Goal: Transaction & Acquisition: Book appointment/travel/reservation

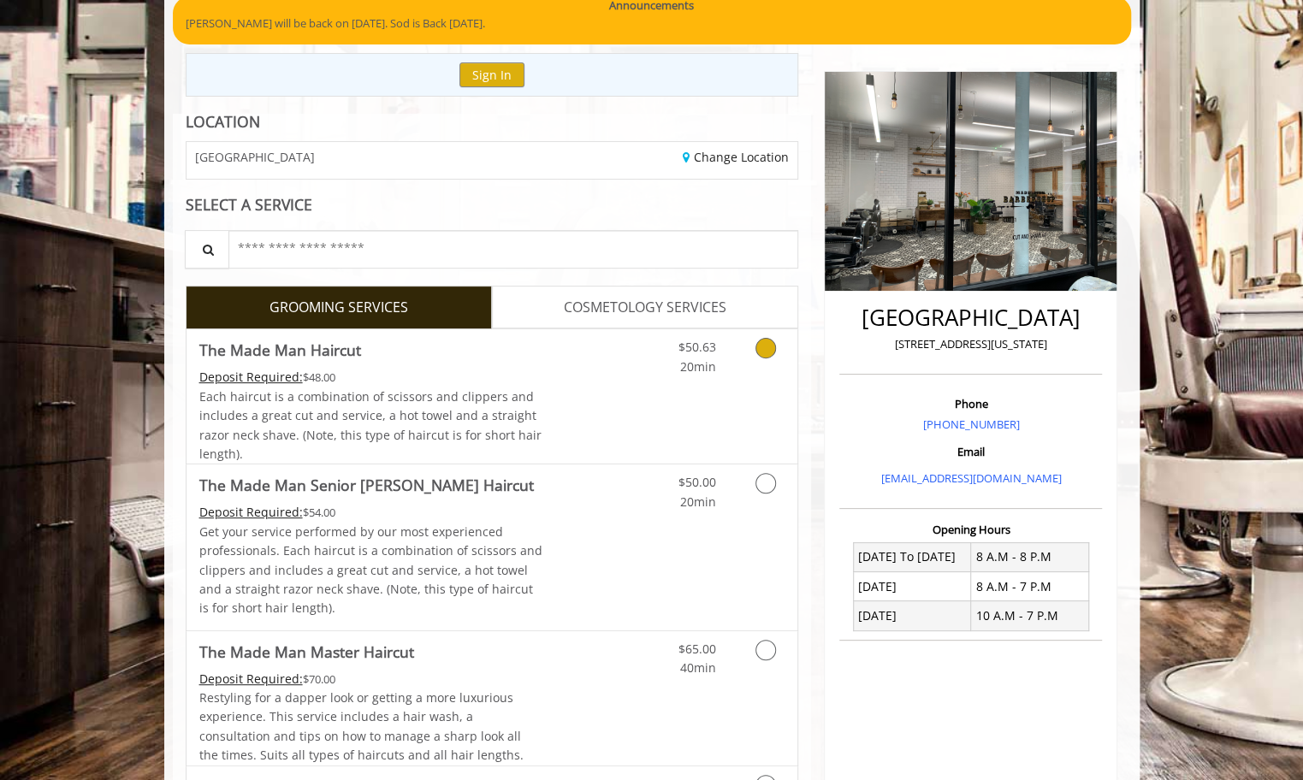
scroll to position [171, 0]
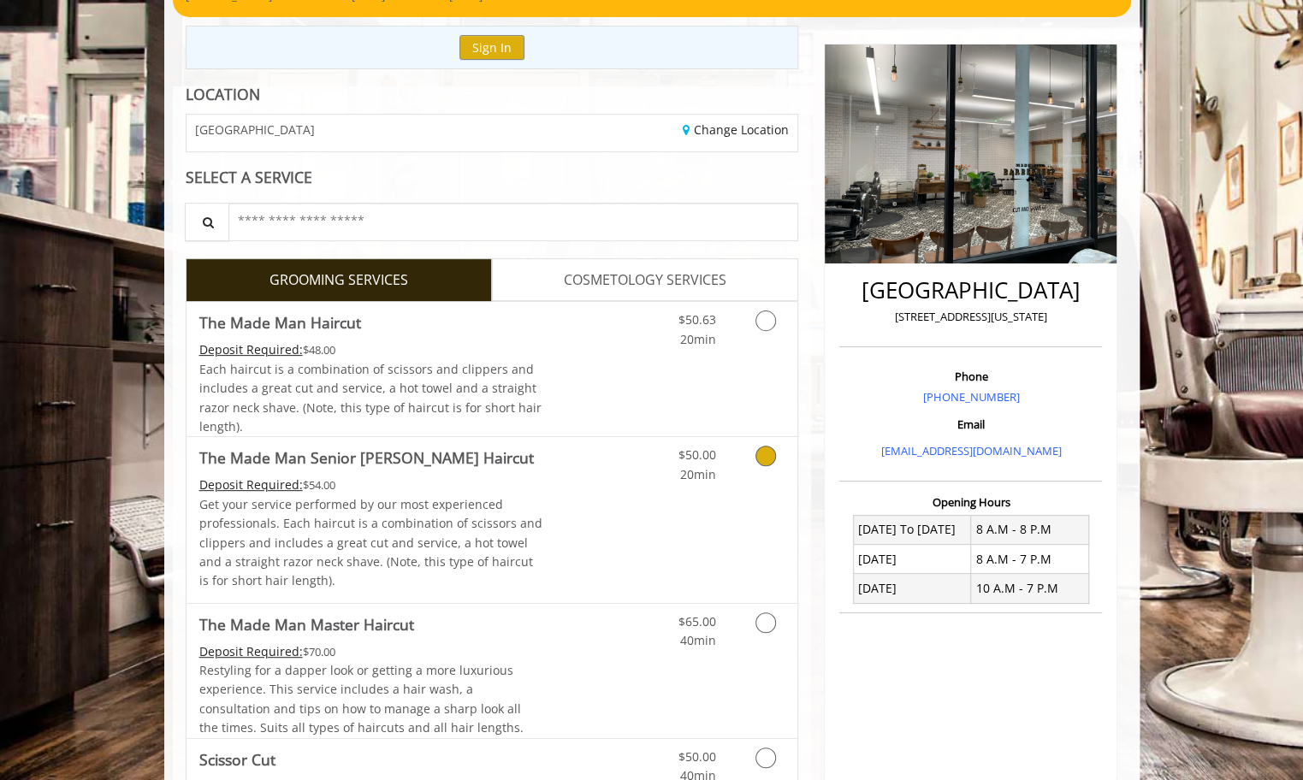
click at [763, 464] on icon "Grooming services" at bounding box center [765, 456] width 21 height 21
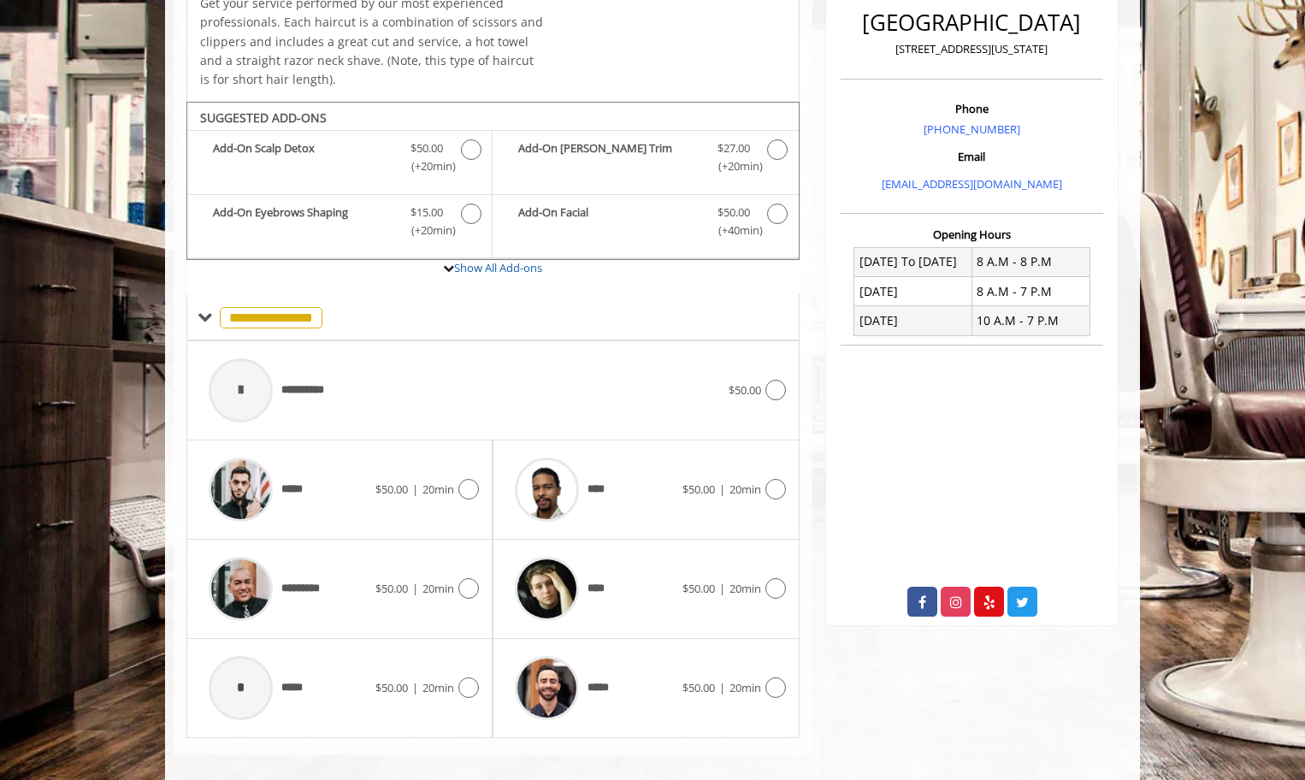
scroll to position [451, 0]
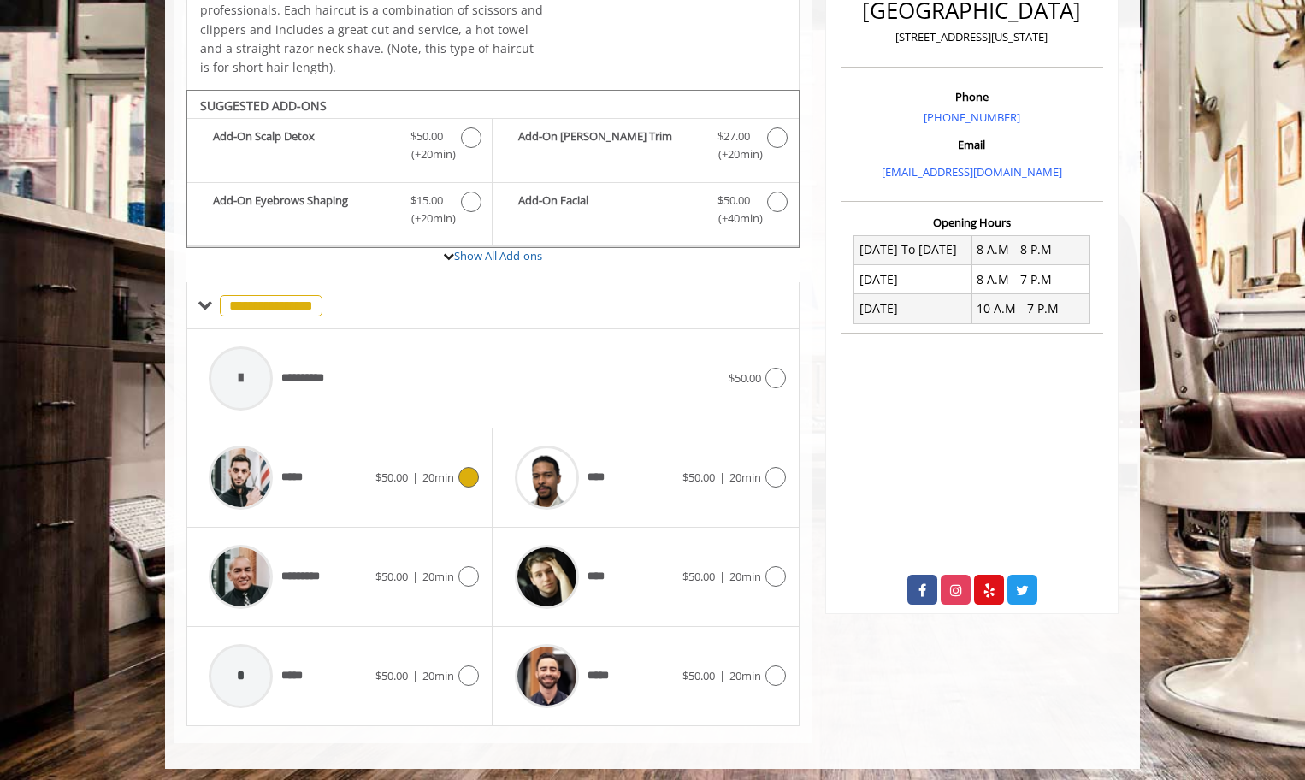
click at [475, 468] on icon at bounding box center [469, 477] width 21 height 21
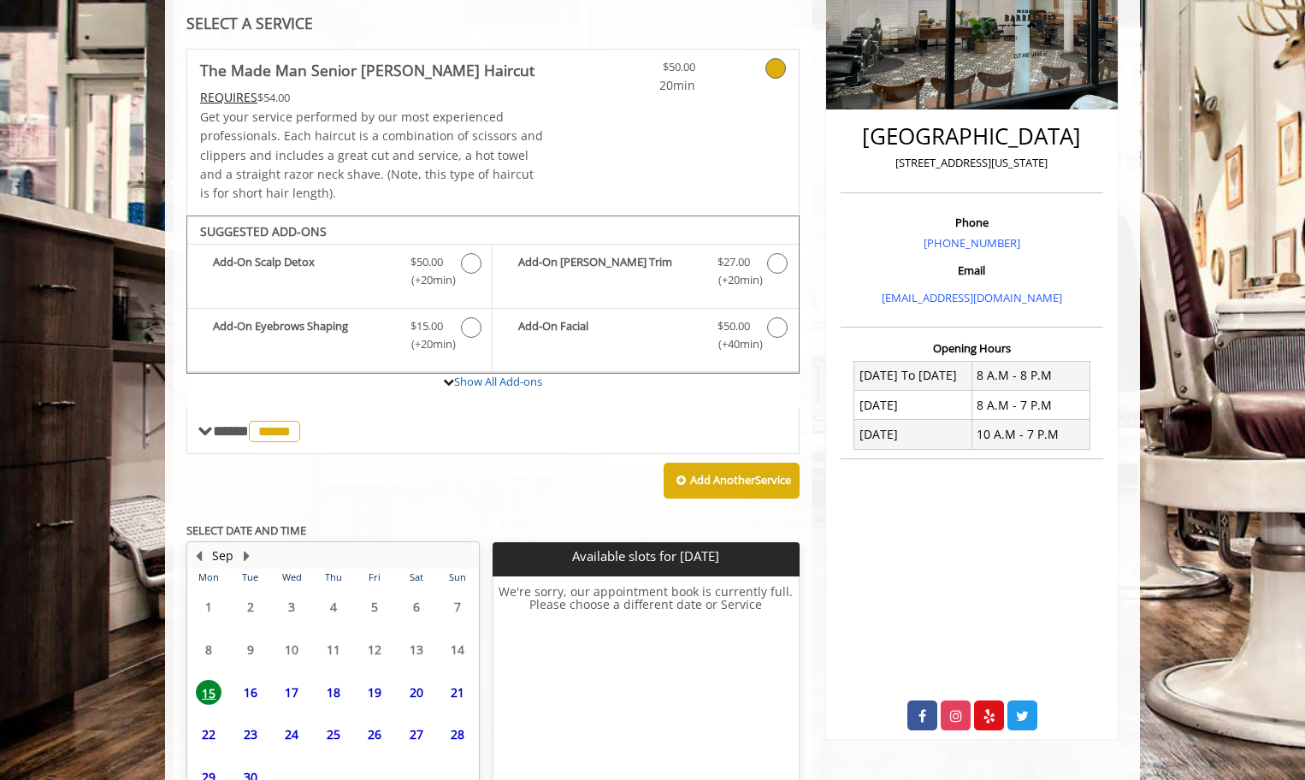
scroll to position [435, 0]
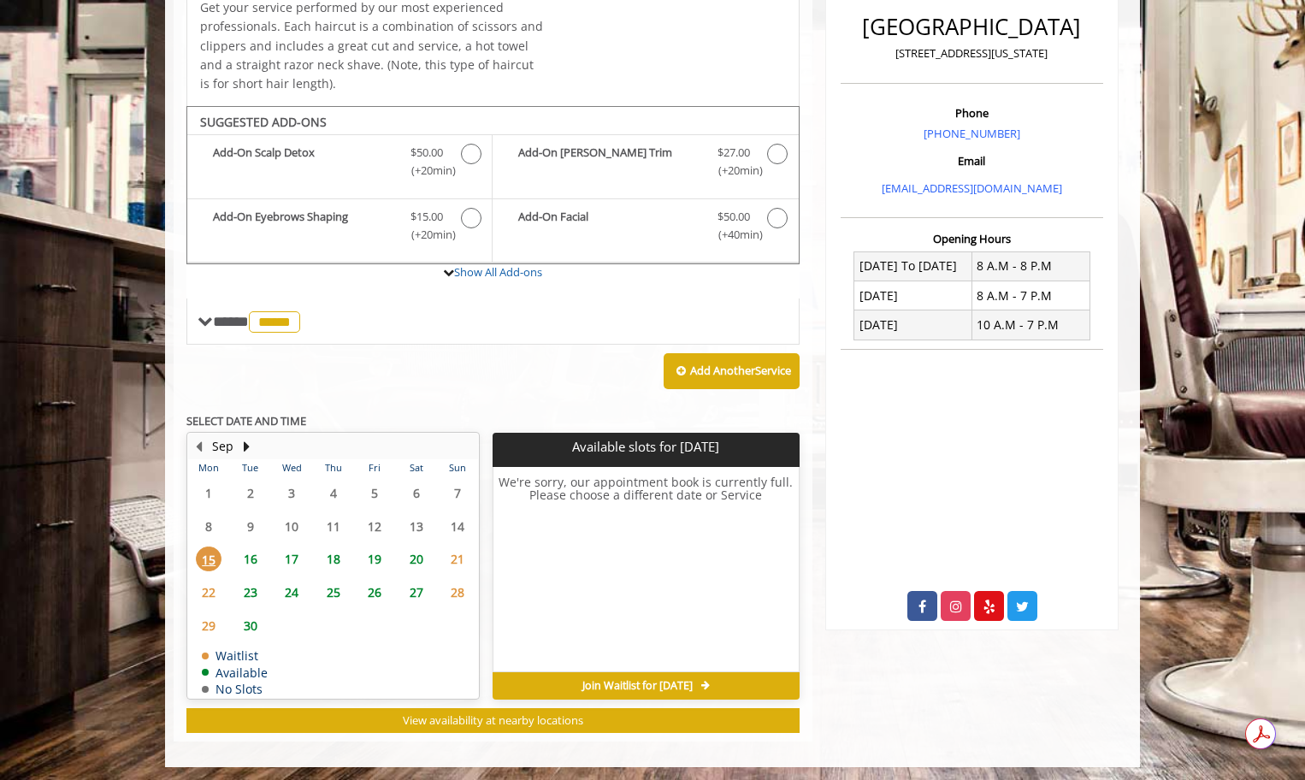
click at [250, 555] on span "16" at bounding box center [251, 559] width 26 height 25
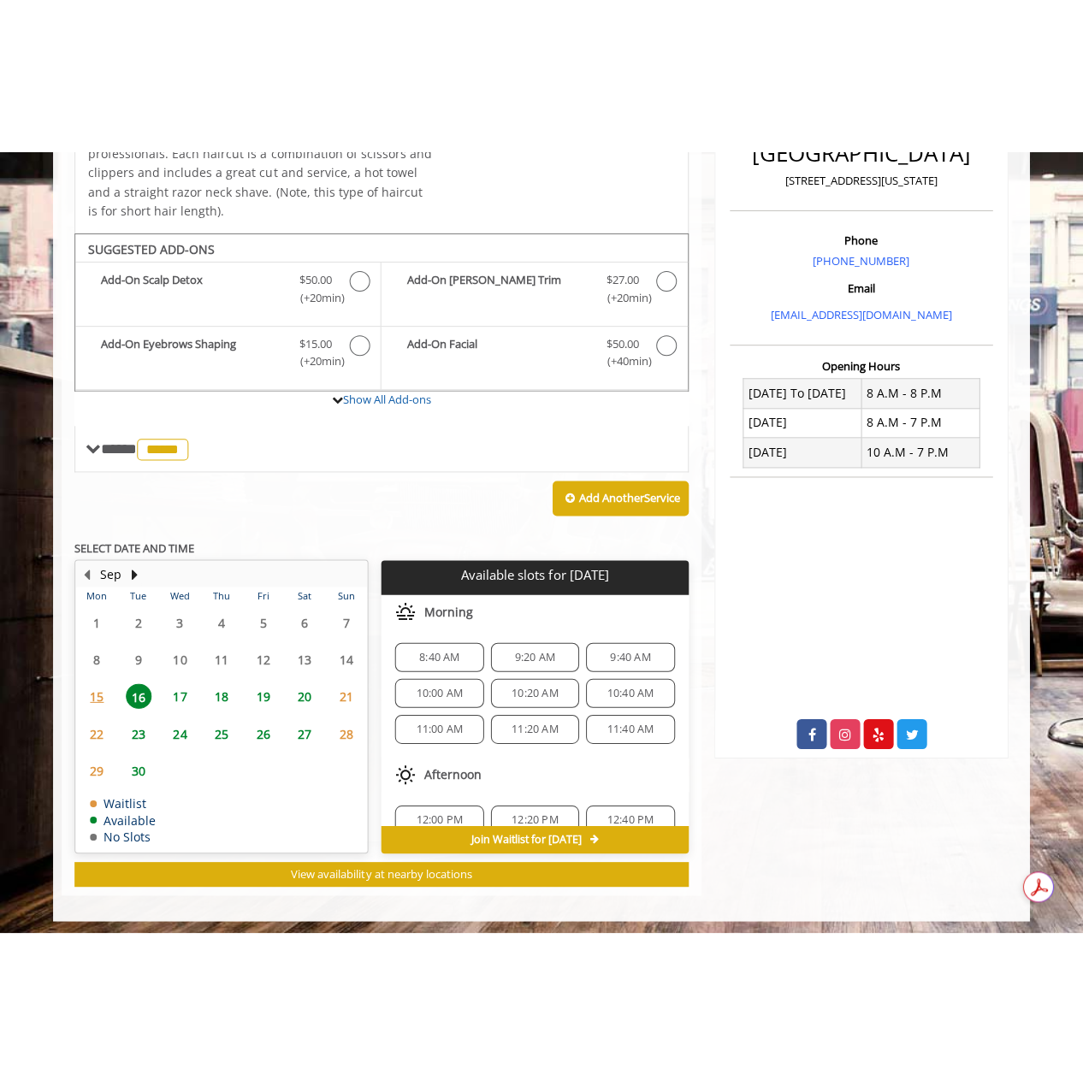
scroll to position [149, 0]
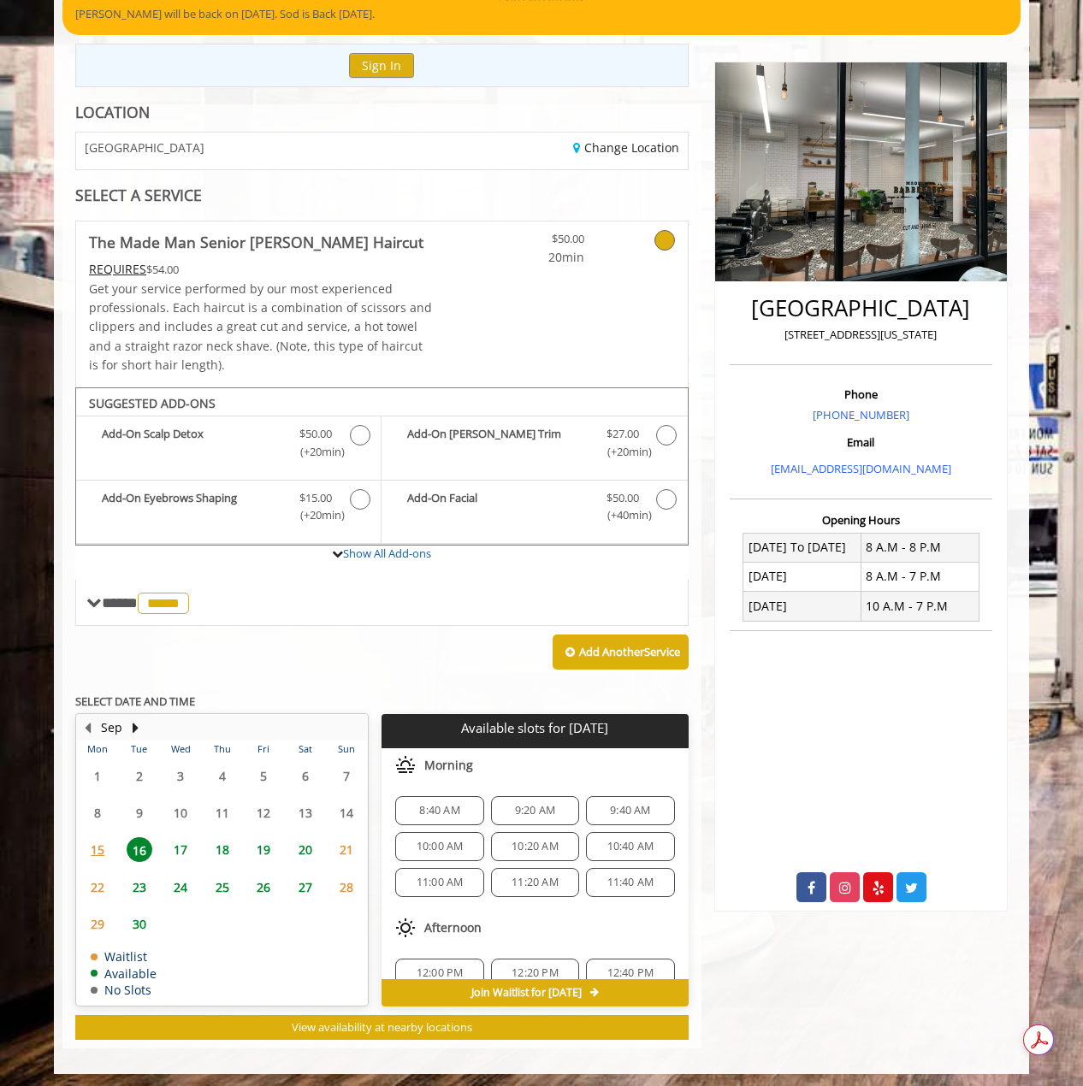
click at [443, 779] on span "8:40 AM" at bounding box center [439, 811] width 40 height 14
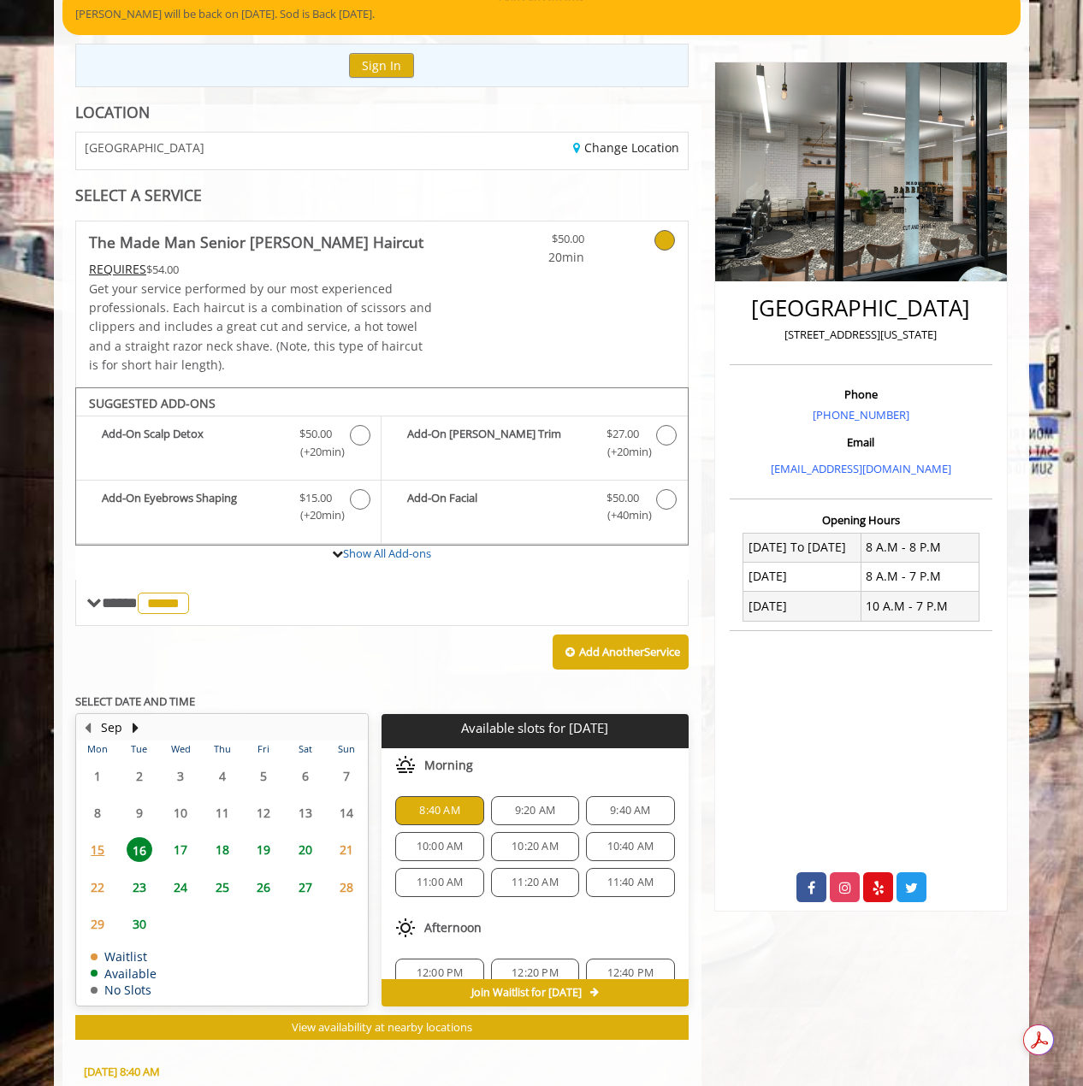
scroll to position [457, 0]
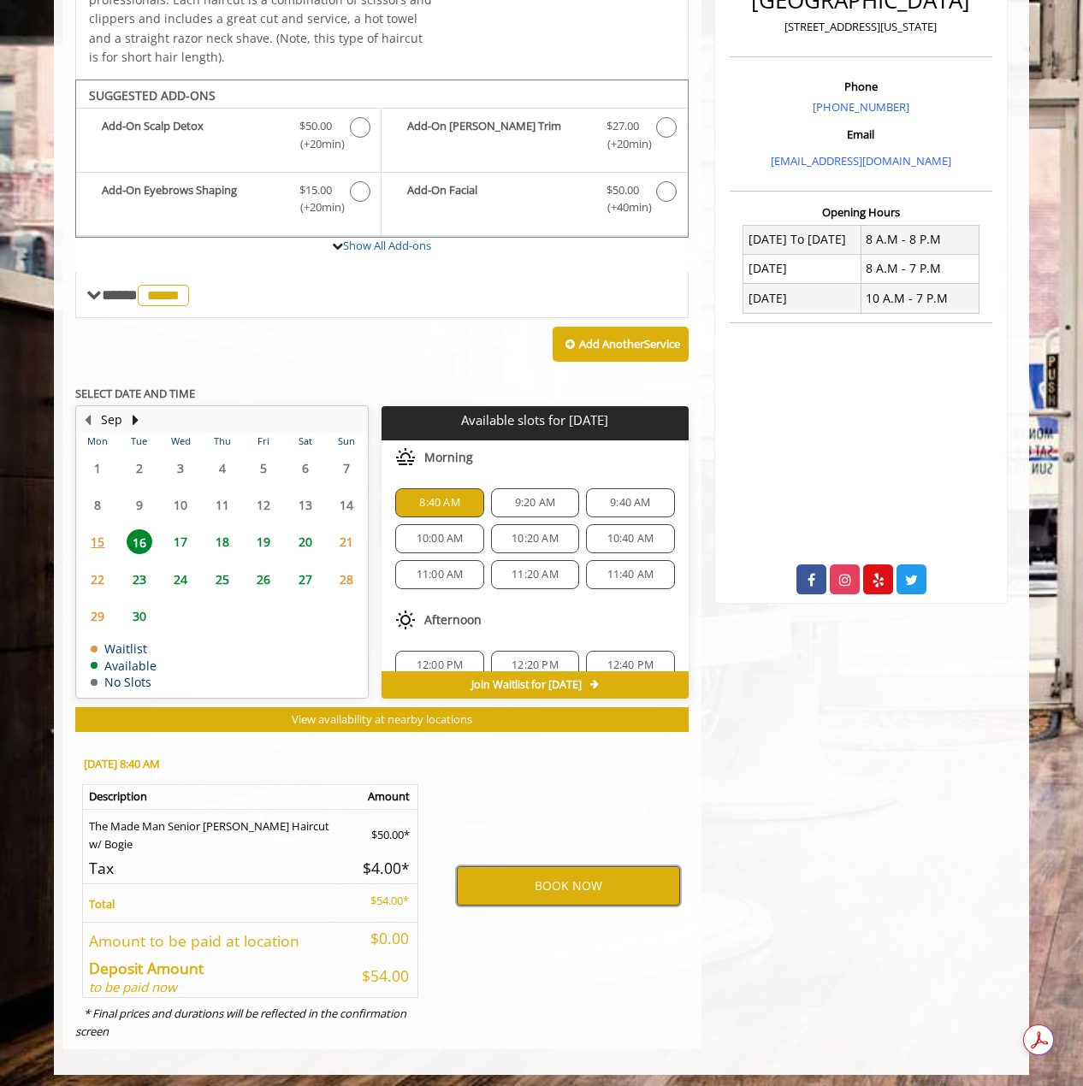
click at [524, 779] on button "BOOK NOW" at bounding box center [568, 886] width 223 height 39
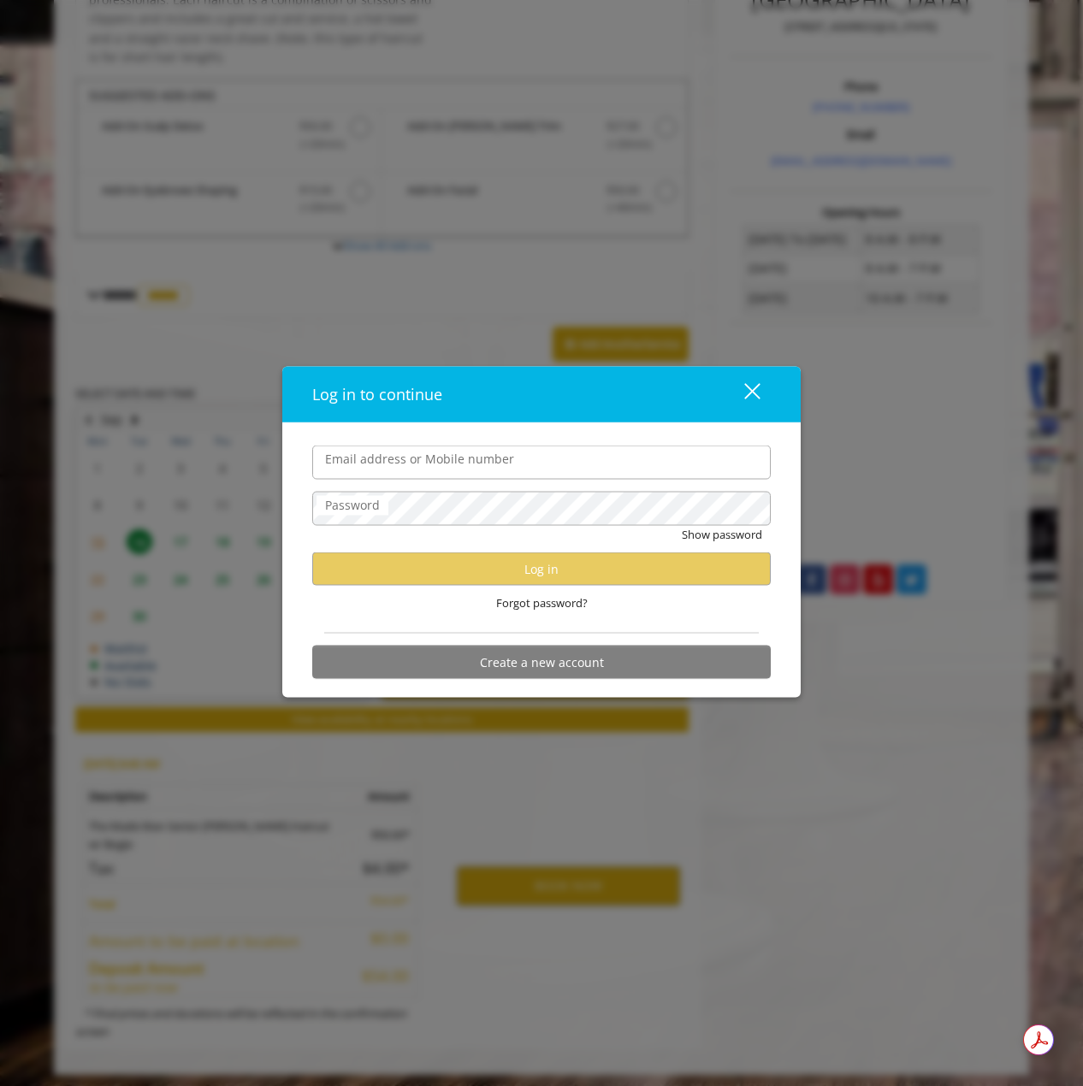
click at [486, 473] on input "Email address or Mobile number" at bounding box center [541, 463] width 459 height 34
type input "**********"
click at [760, 399] on div "close dialog" at bounding box center [752, 391] width 16 height 16
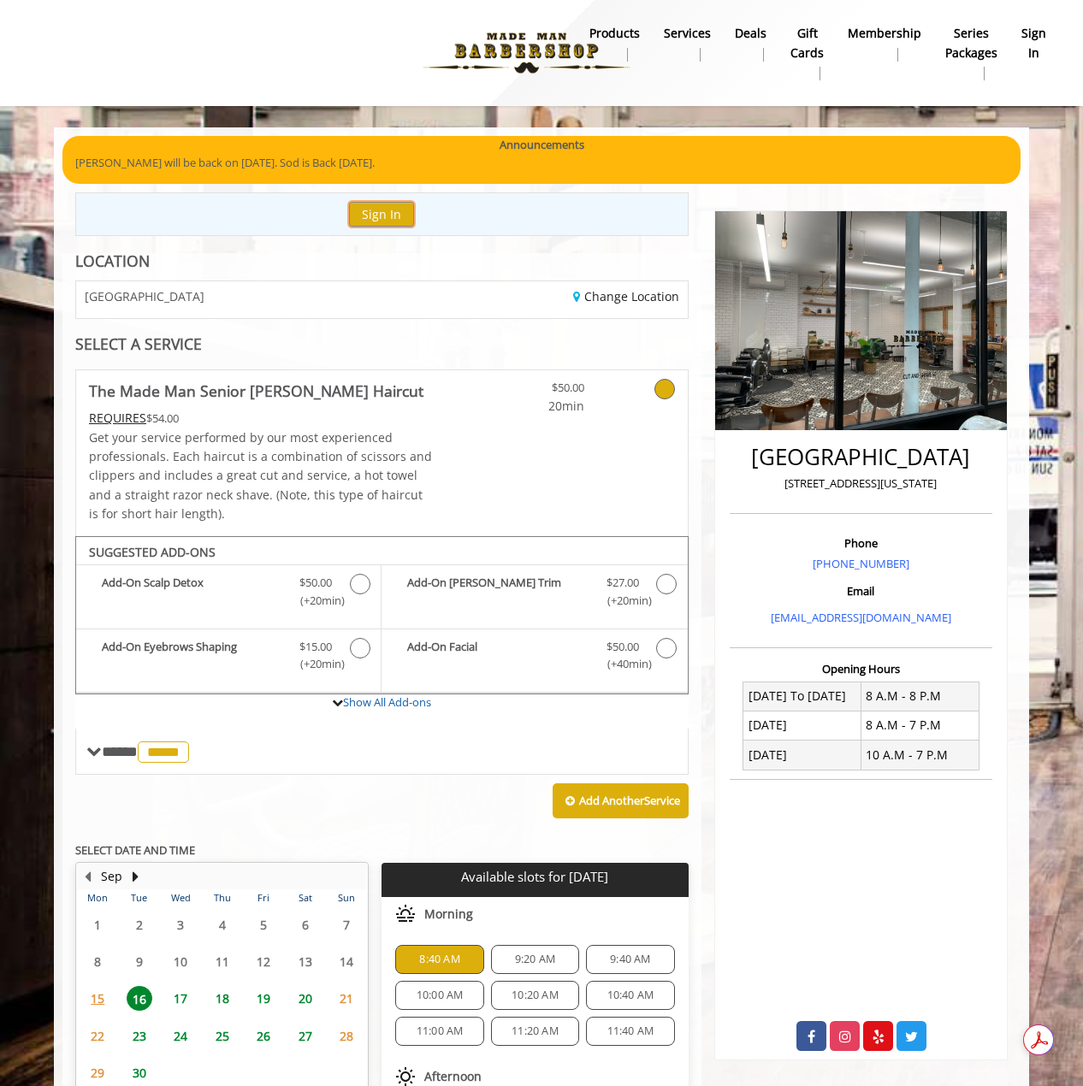
scroll to position [287, 0]
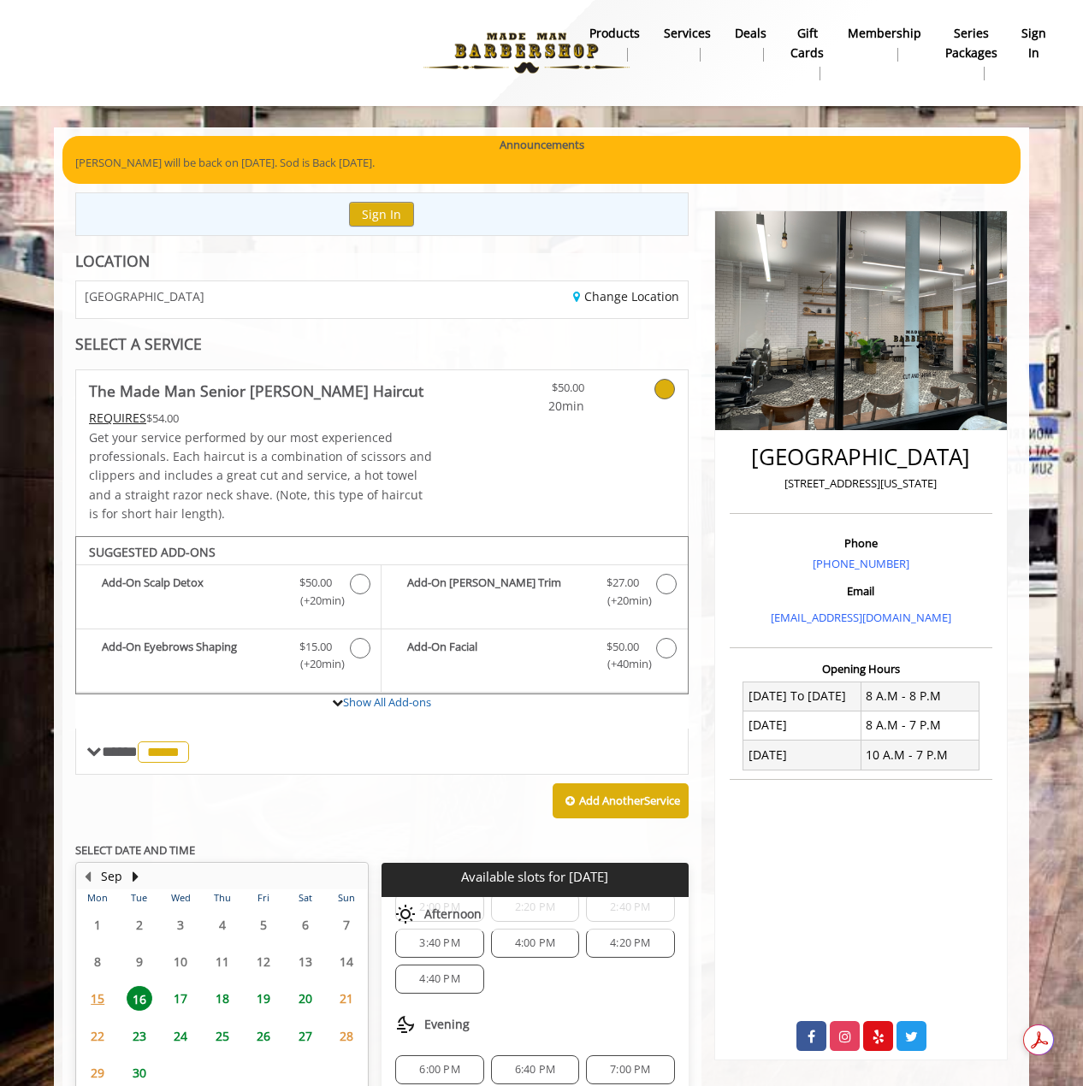
click at [232, 779] on span "18" at bounding box center [223, 998] width 26 height 25
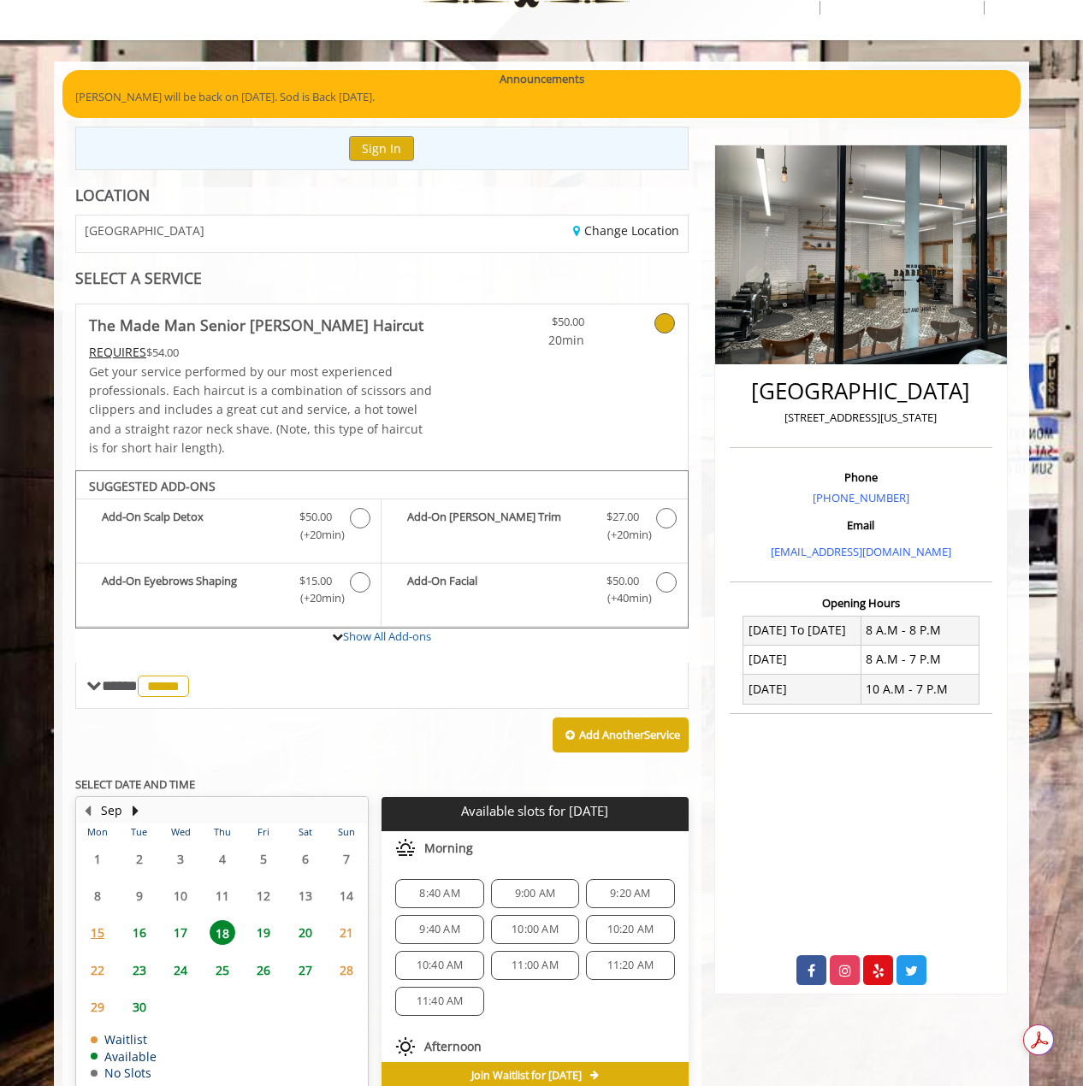
scroll to position [149, 0]
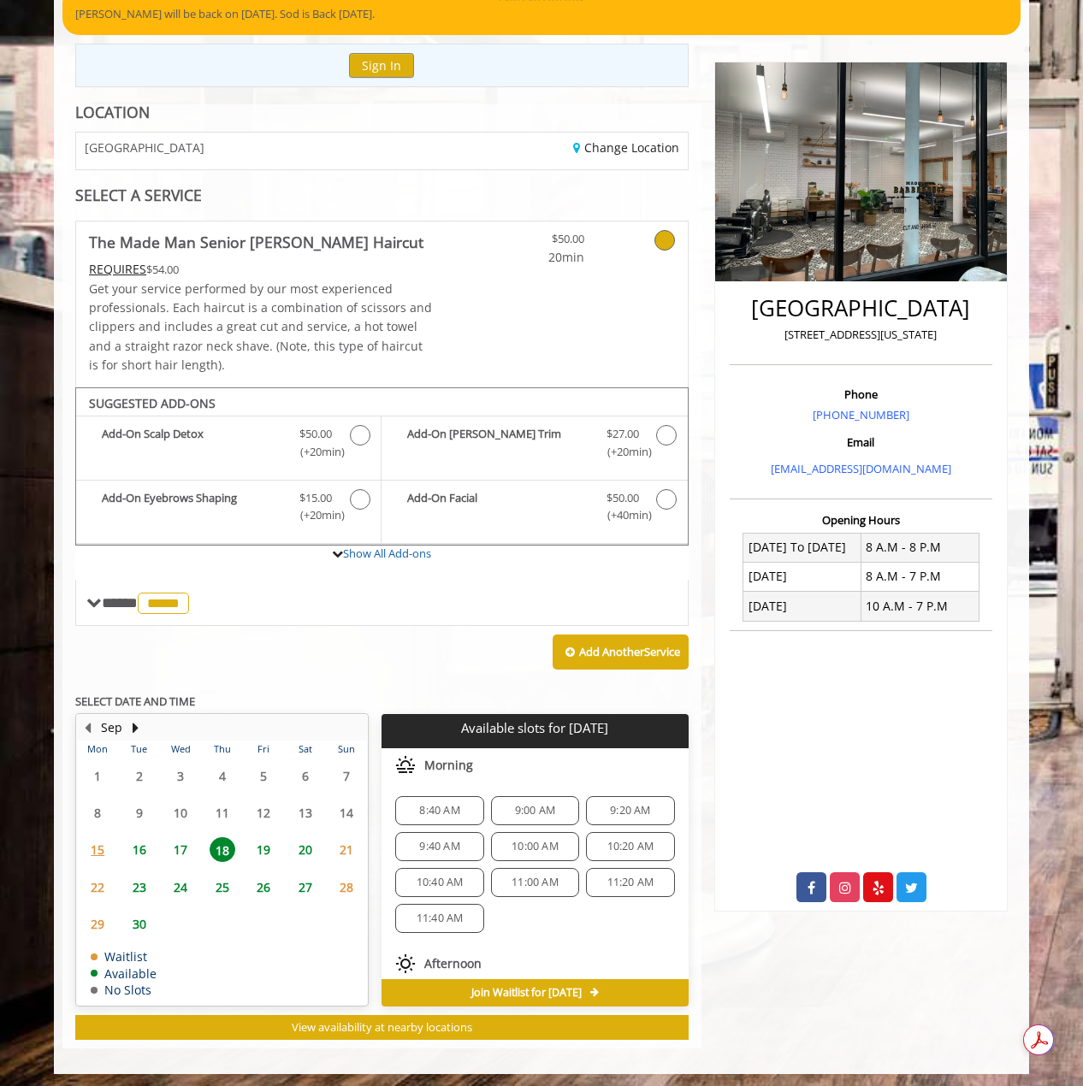
click at [180, 779] on span "17" at bounding box center [181, 849] width 26 height 25
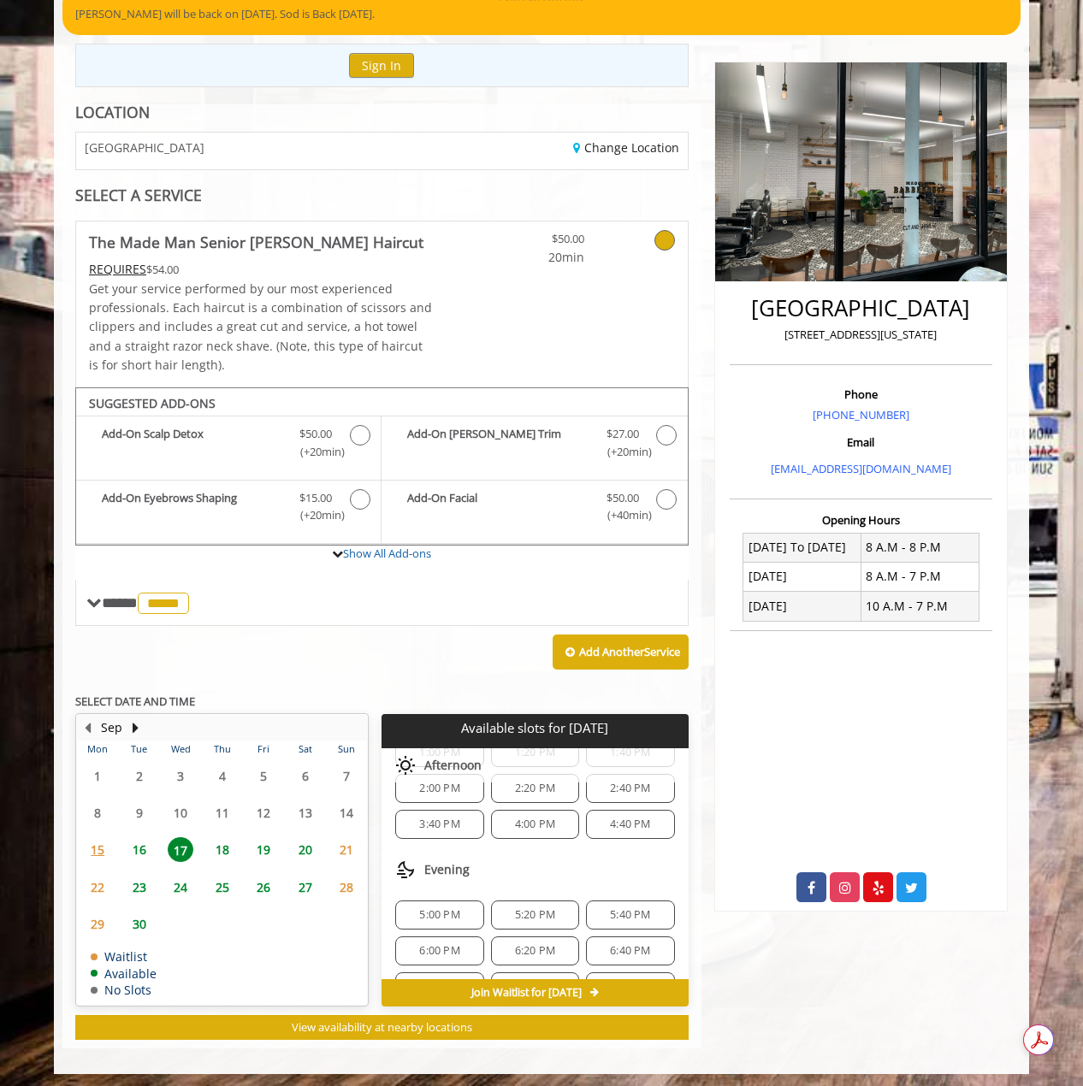
scroll to position [171, 0]
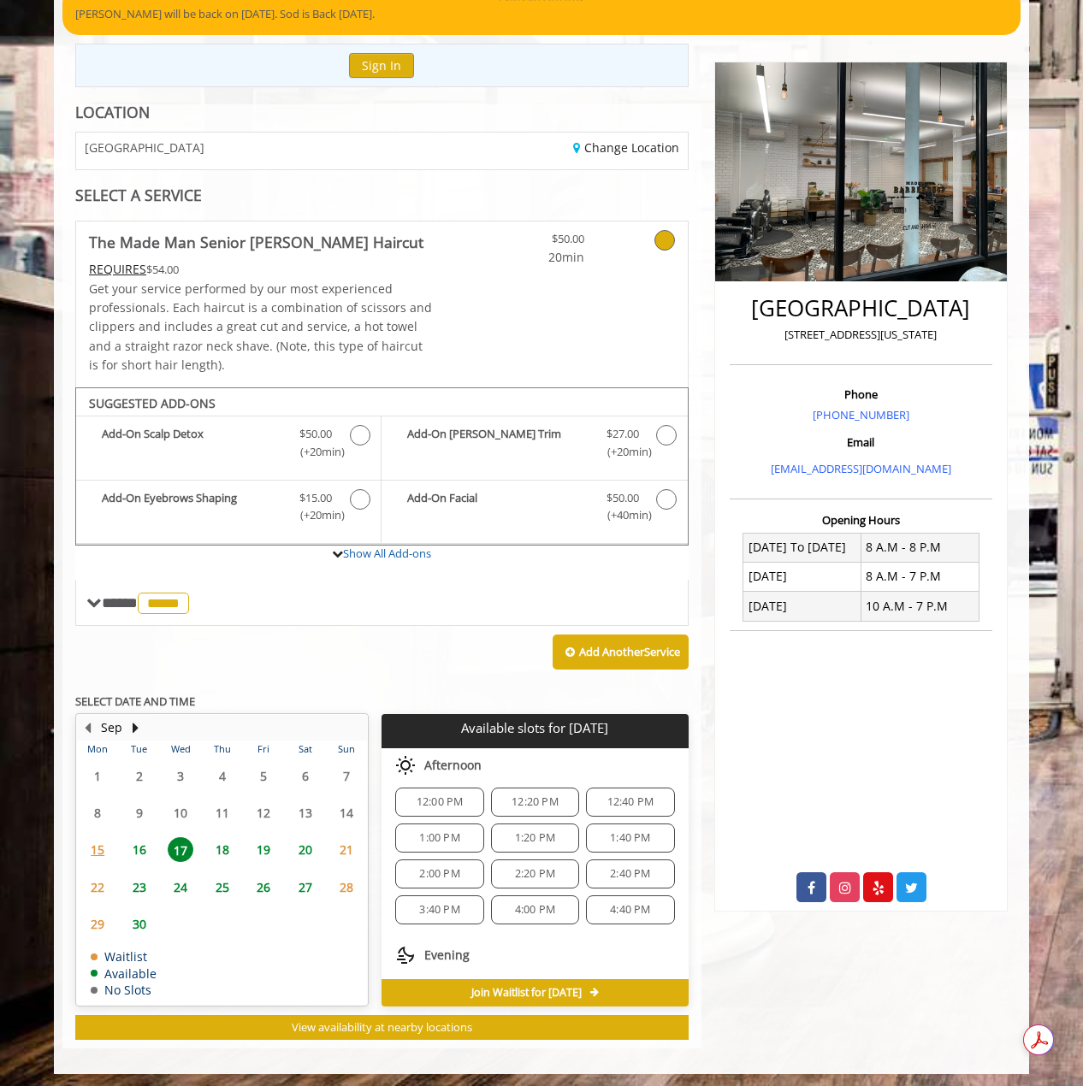
click at [145, 779] on span "16" at bounding box center [140, 849] width 26 height 25
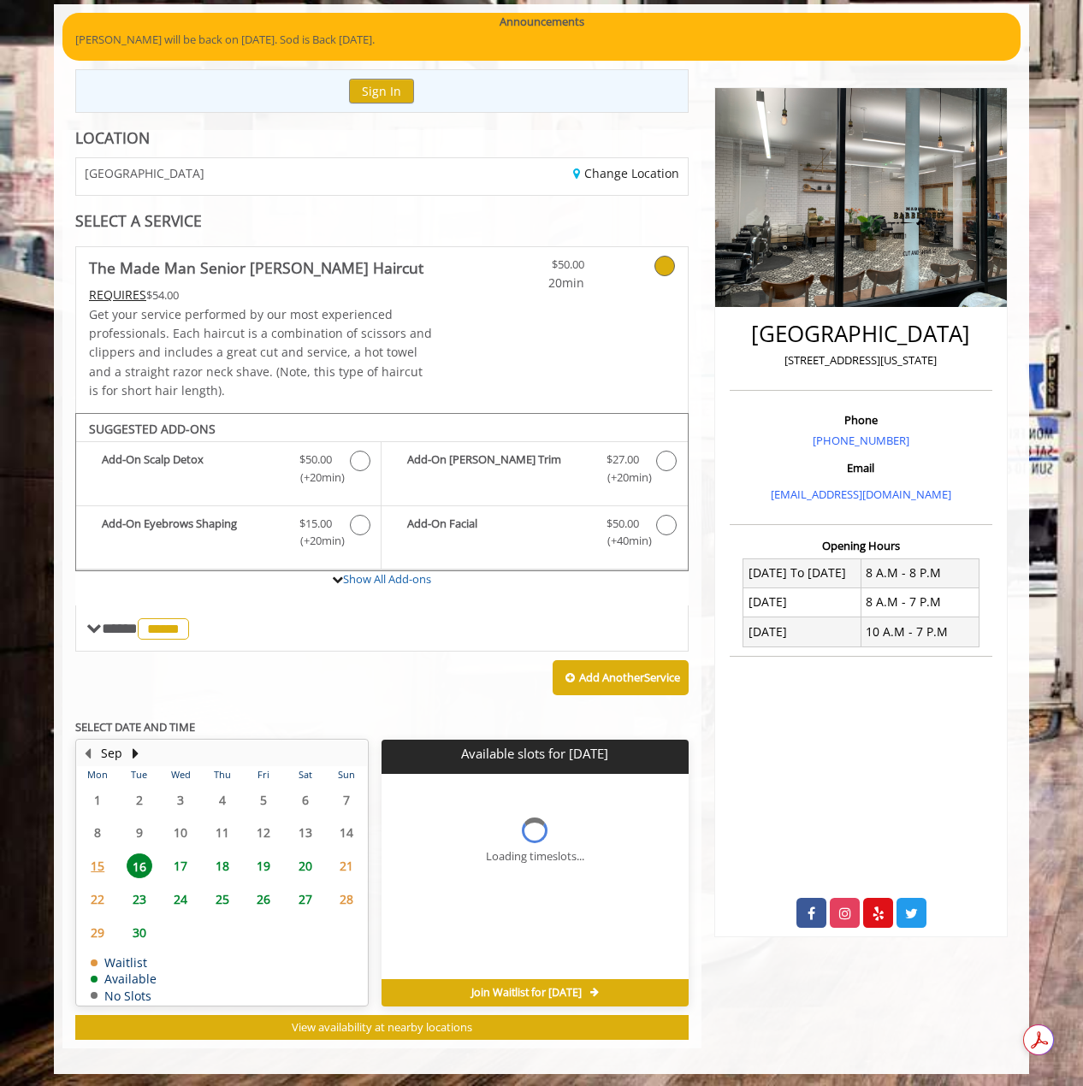
scroll to position [149, 0]
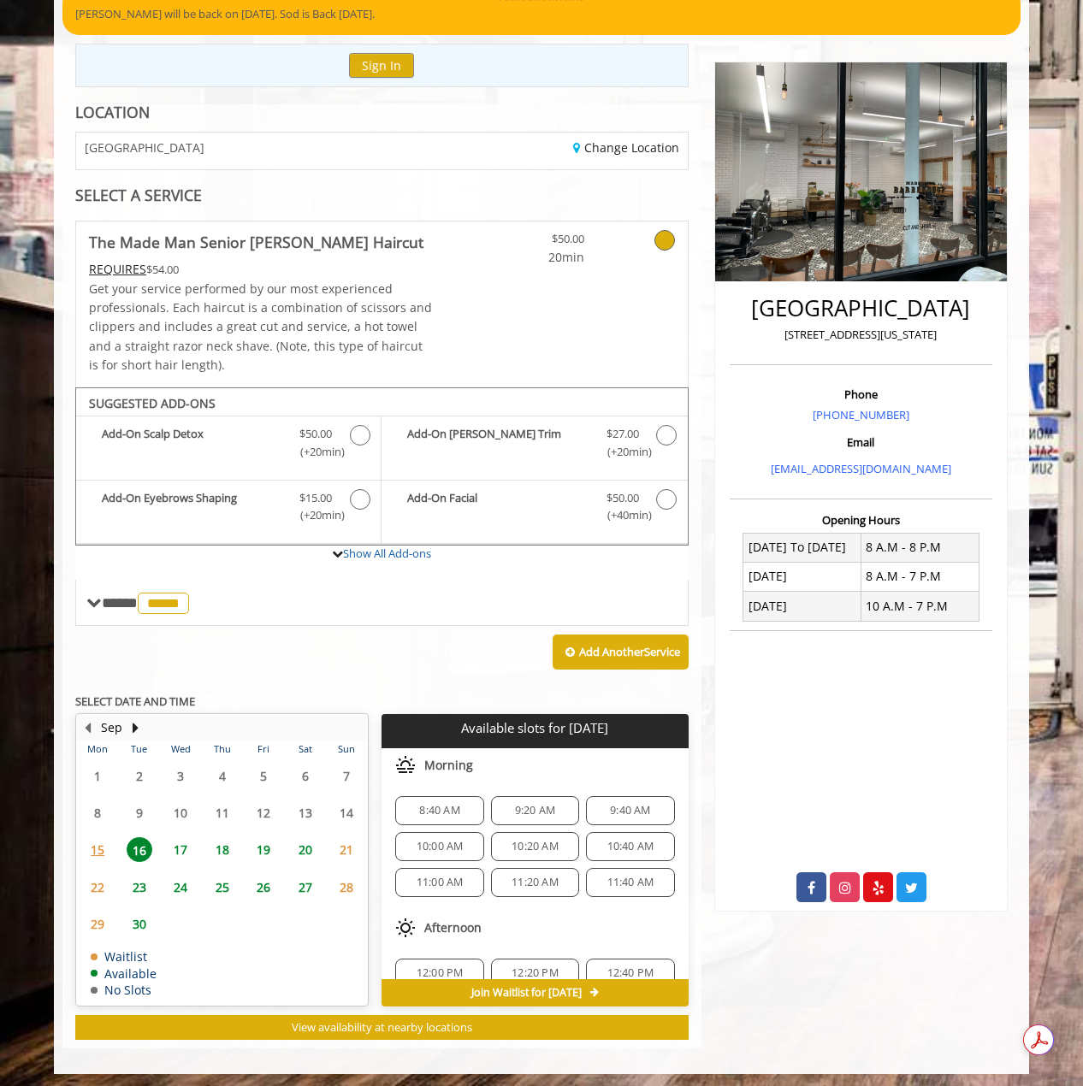
click at [438, 779] on span "8:40 AM" at bounding box center [439, 811] width 40 height 14
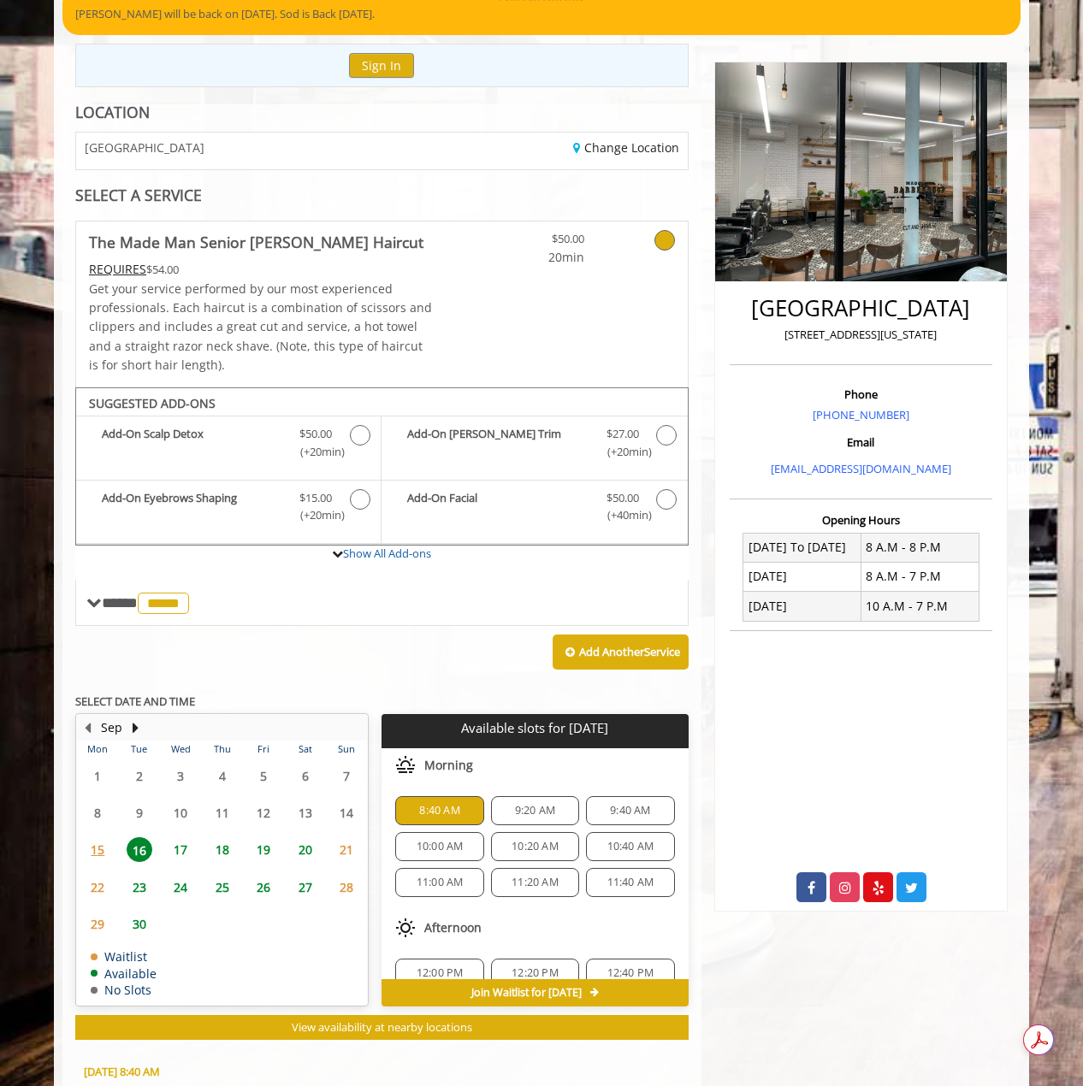
scroll to position [457, 0]
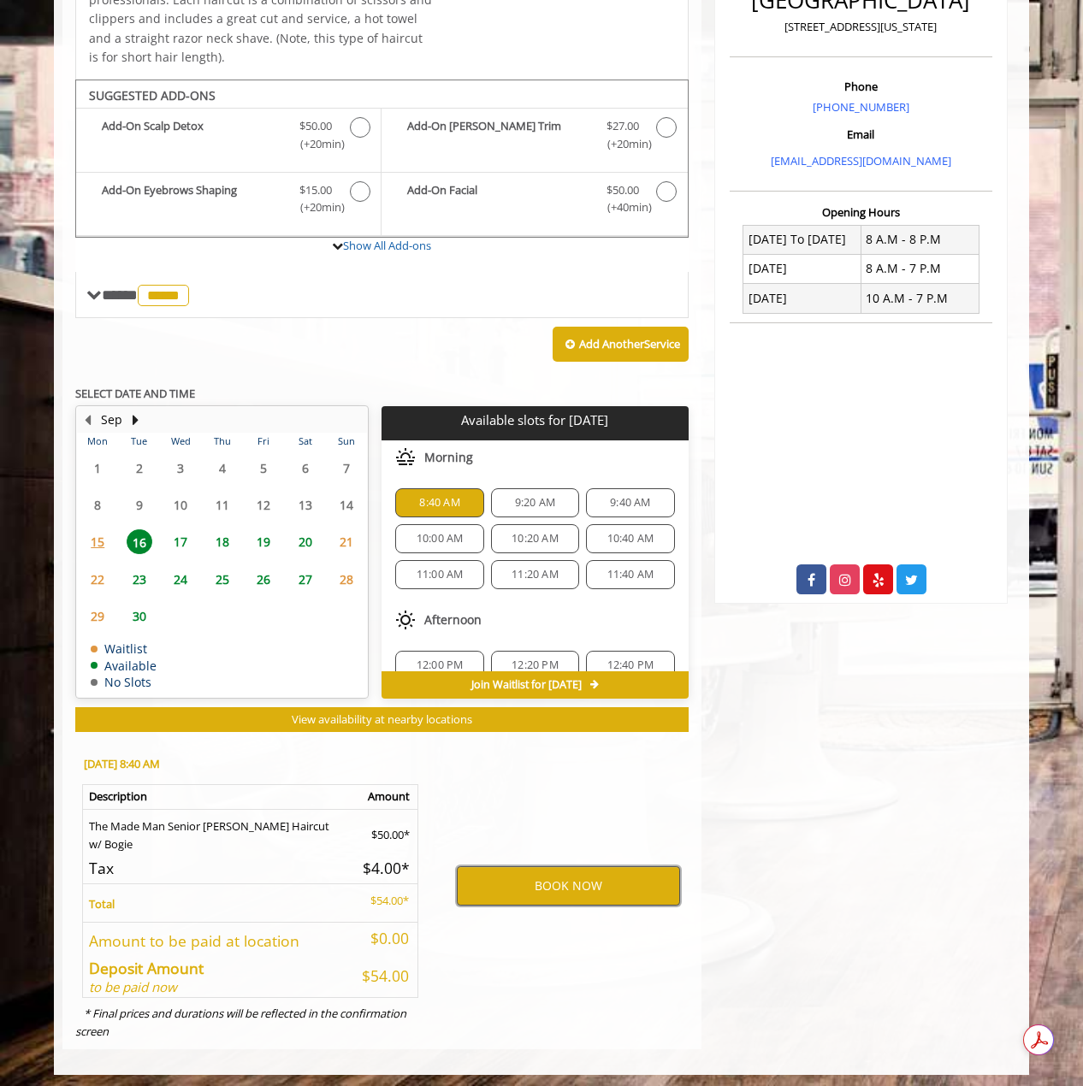
click at [521, 779] on button "BOOK NOW" at bounding box center [568, 886] width 223 height 39
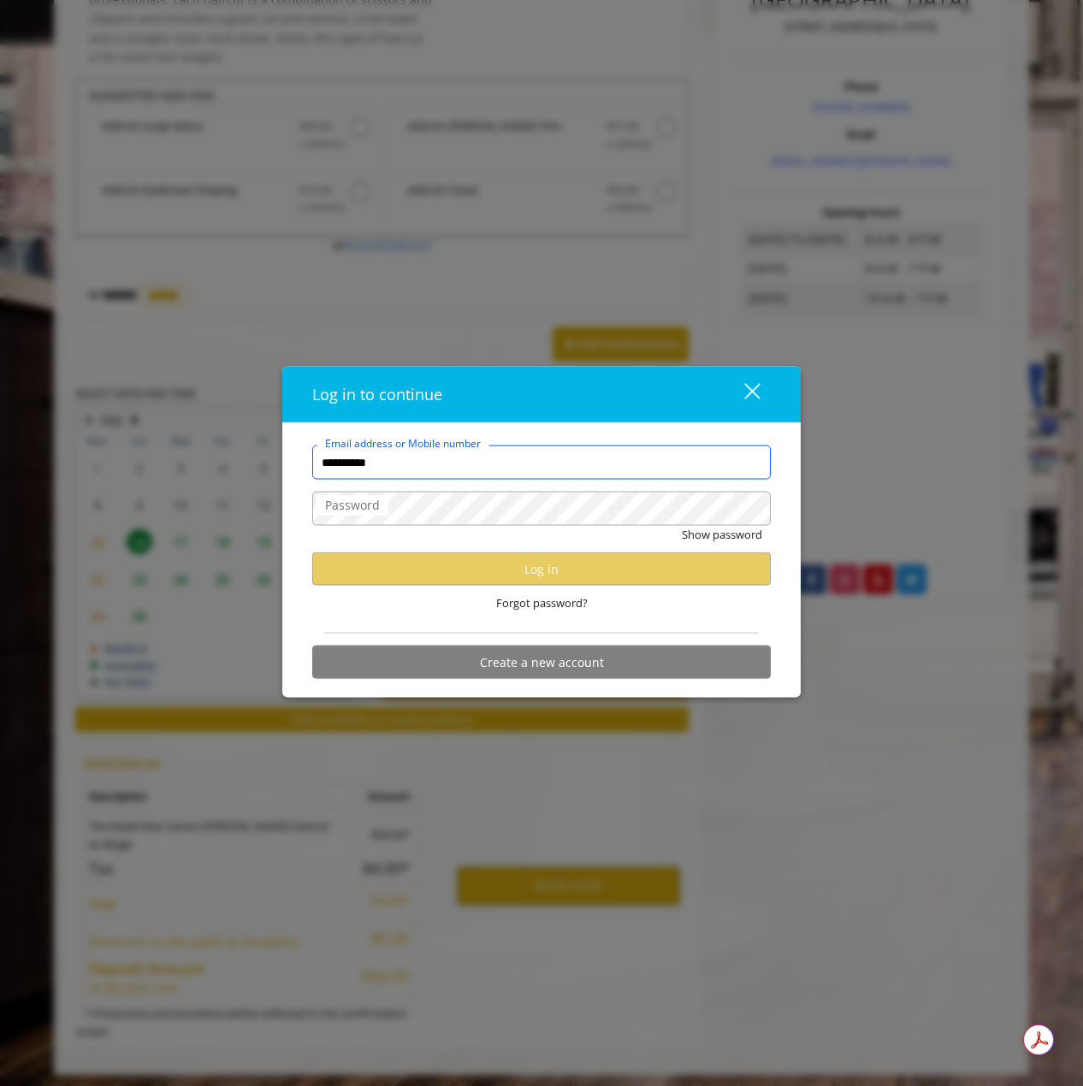
click at [0, 779] on com-1password-button at bounding box center [0, 1092] width 0 height 0
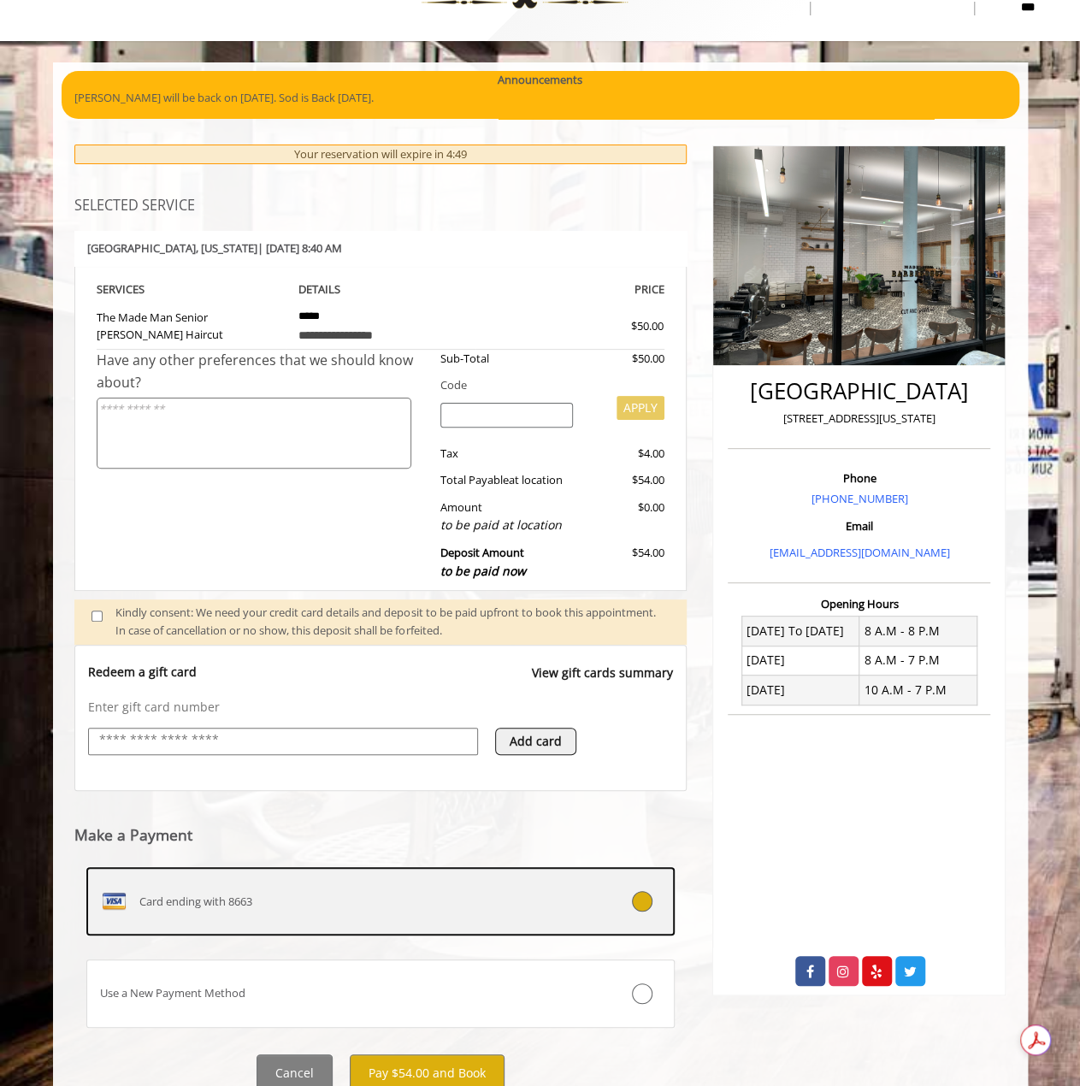
scroll to position [128, 0]
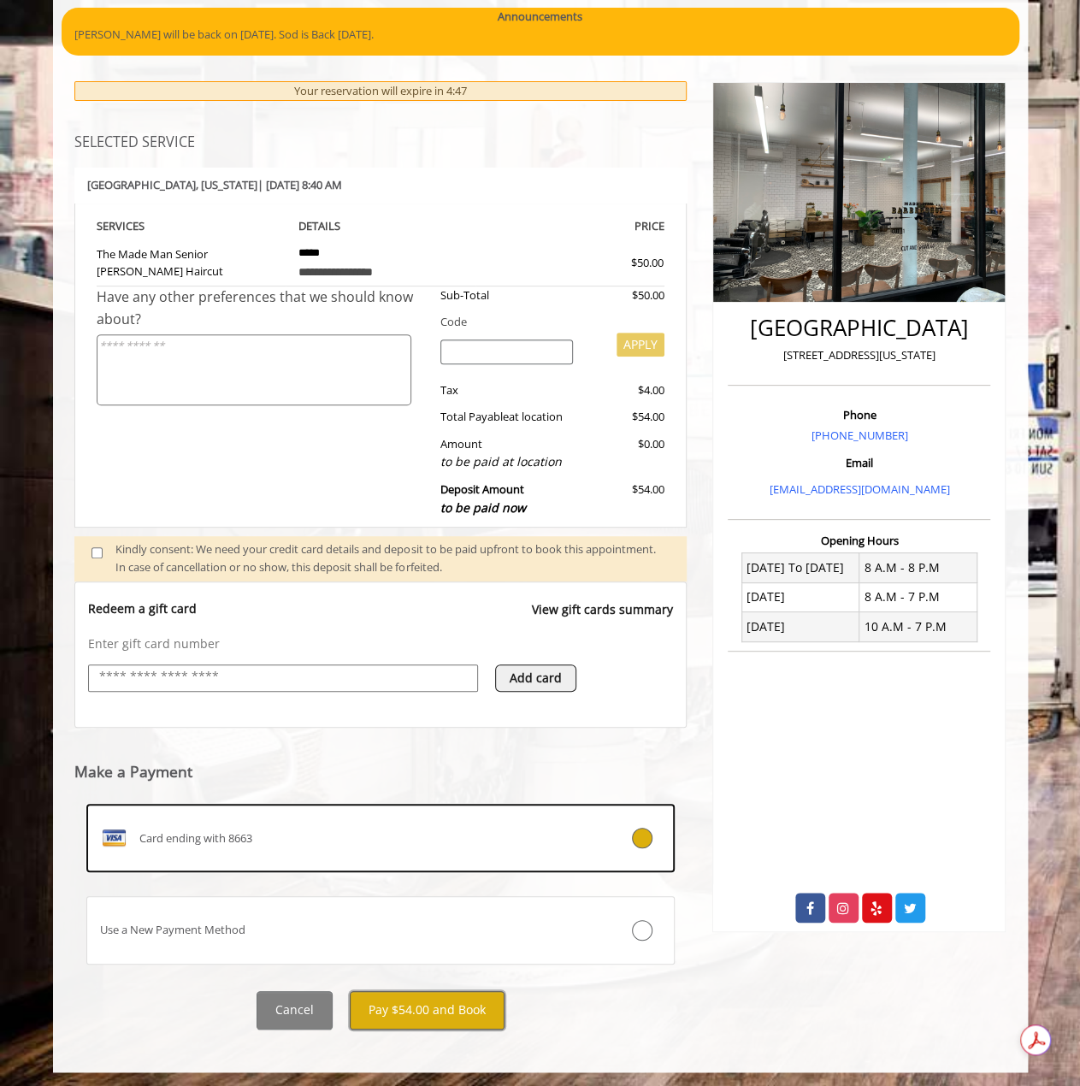
click at [415, 779] on button "Pay $54.00 and Book" at bounding box center [427, 1010] width 155 height 38
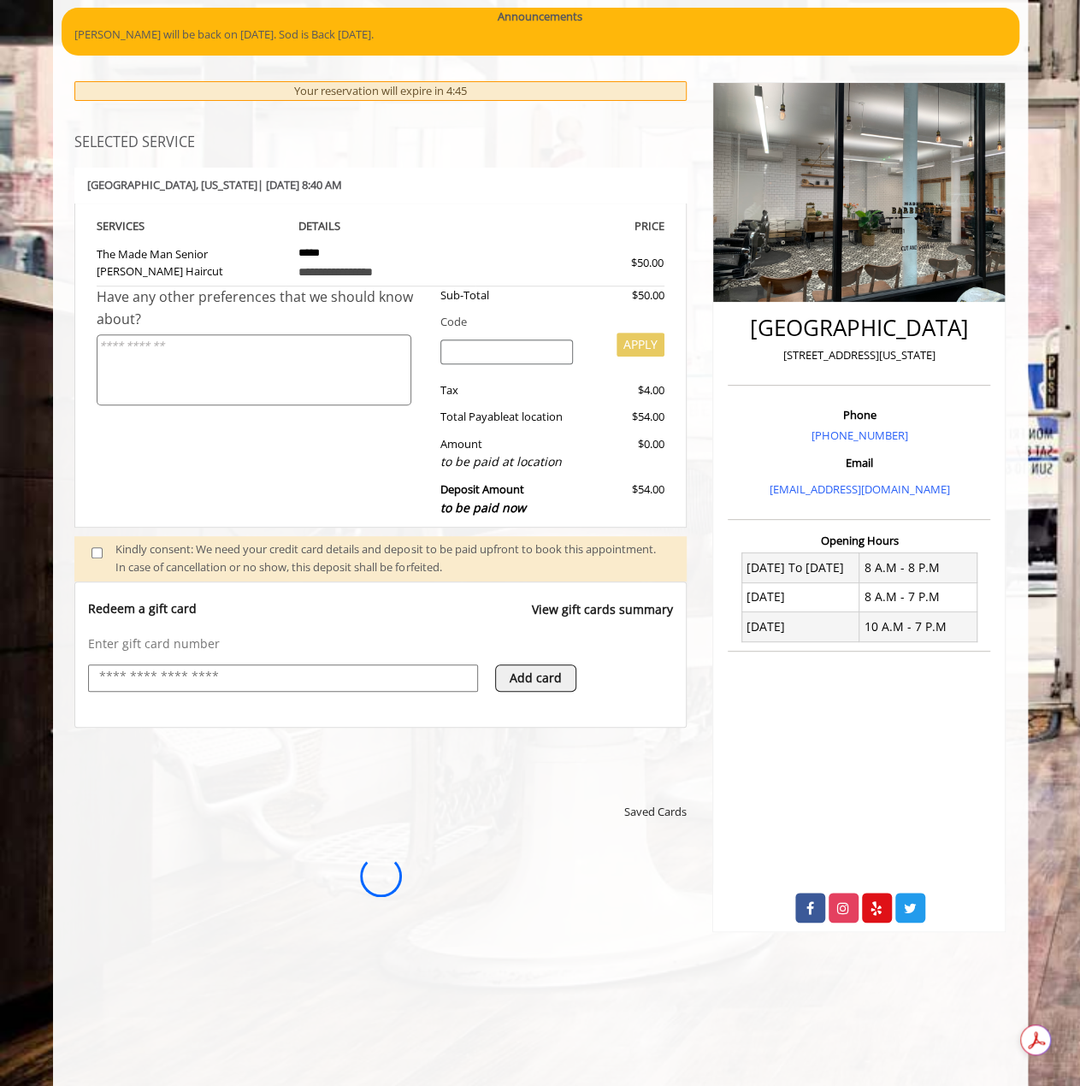
scroll to position [0, 0]
